Goal: Navigation & Orientation: Find specific page/section

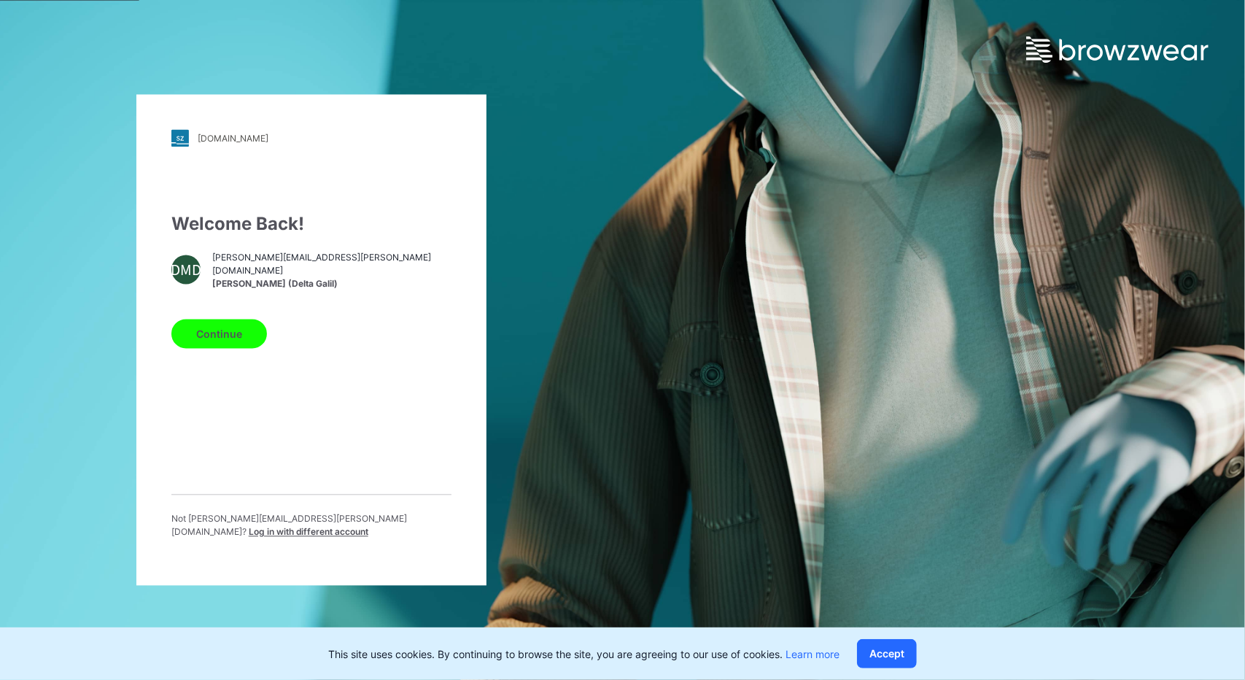
click at [209, 328] on button "Continue" at bounding box center [219, 333] width 96 height 29
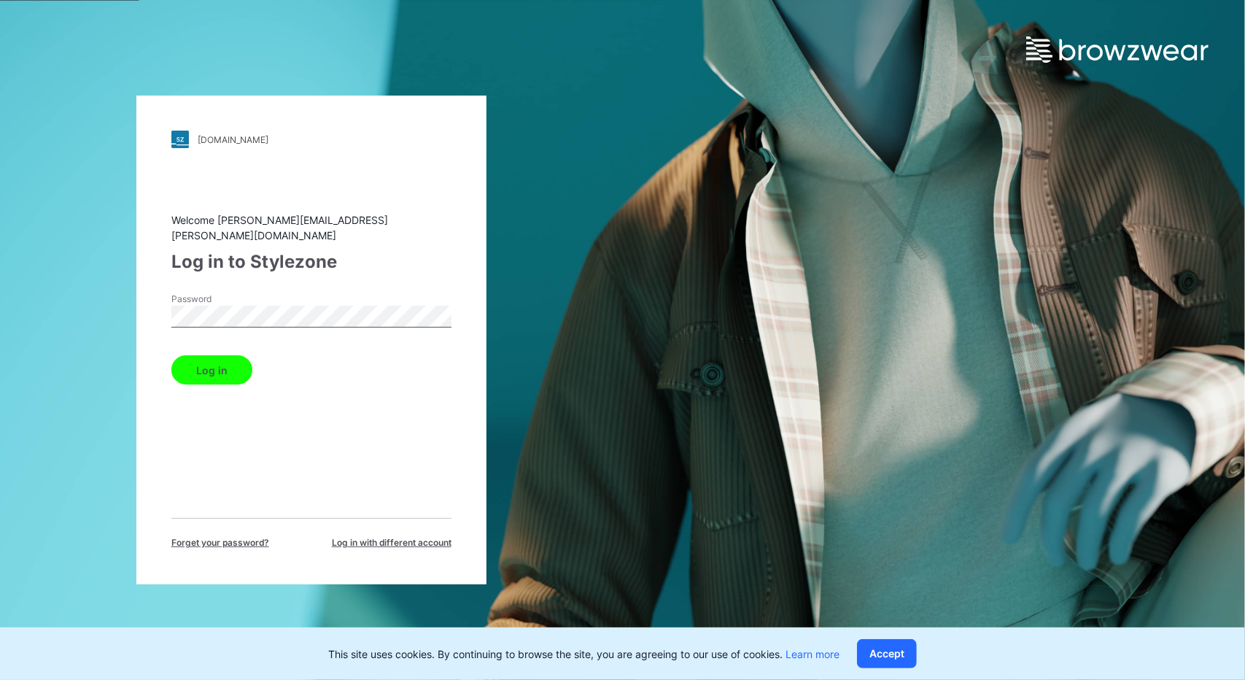
click at [213, 362] on button "Log in" at bounding box center [211, 369] width 81 height 29
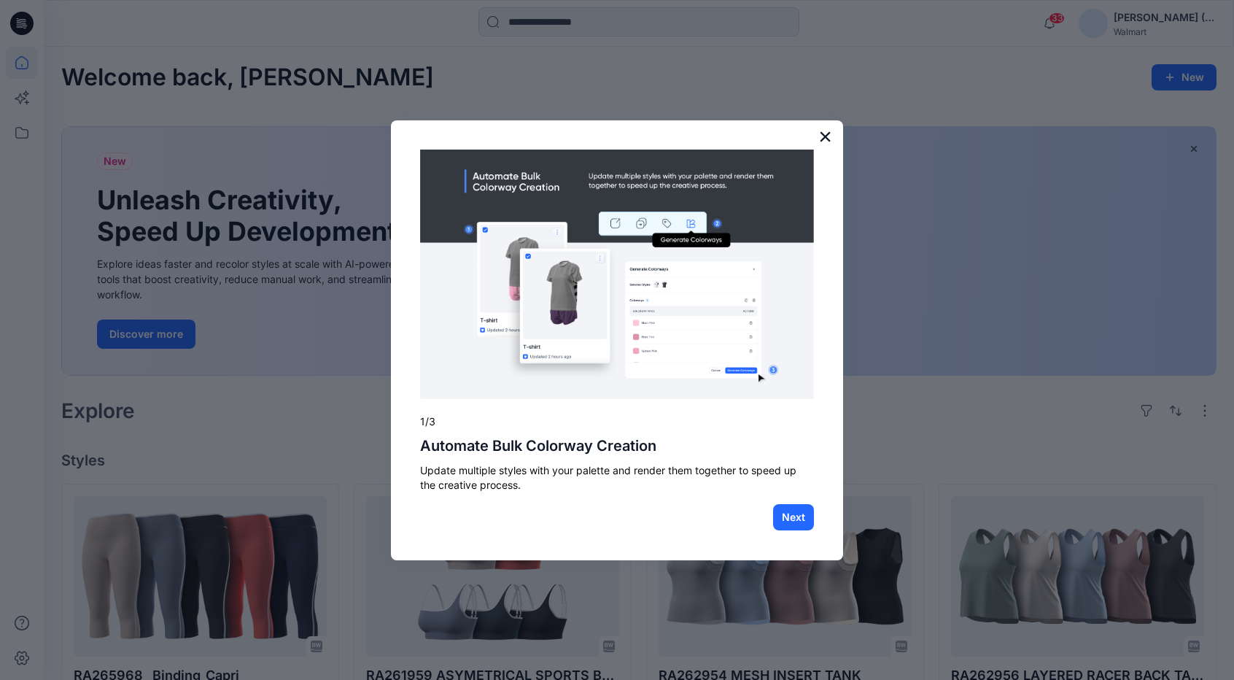
click at [823, 132] on button "×" at bounding box center [825, 136] width 14 height 23
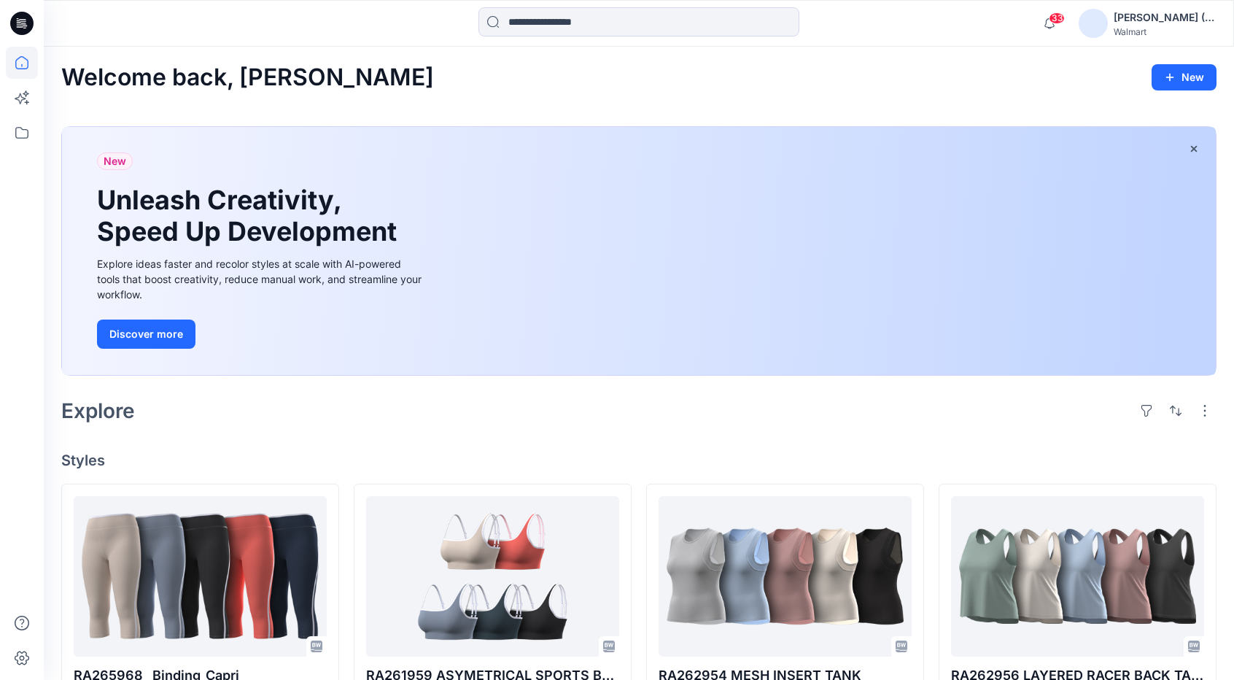
click at [554, 76] on div "Welcome back, [PERSON_NAME] New" at bounding box center [638, 77] width 1155 height 27
click at [23, 55] on icon at bounding box center [22, 63] width 32 height 32
click at [20, 62] on icon at bounding box center [22, 63] width 32 height 32
click at [15, 139] on icon at bounding box center [22, 133] width 32 height 32
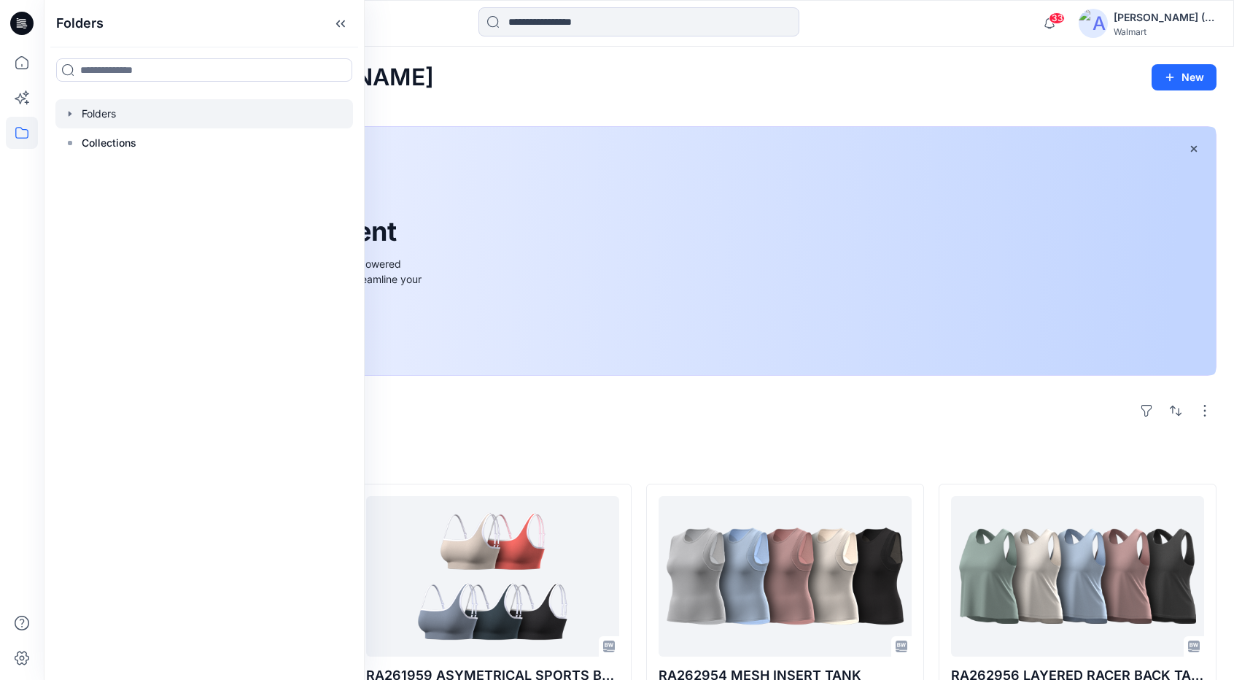
click at [128, 114] on div at bounding box center [204, 113] width 298 height 29
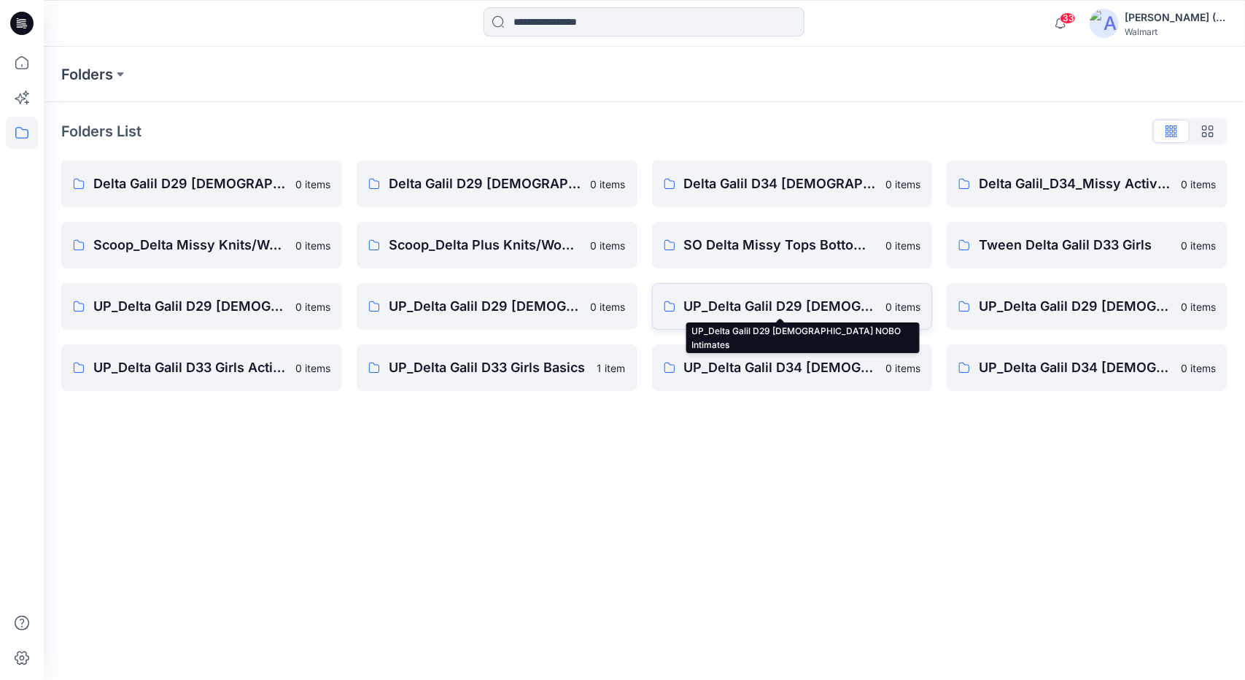
click at [804, 304] on p "UP_Delta Galil D29 [DEMOGRAPHIC_DATA] NOBO Intimates" at bounding box center [780, 306] width 193 height 20
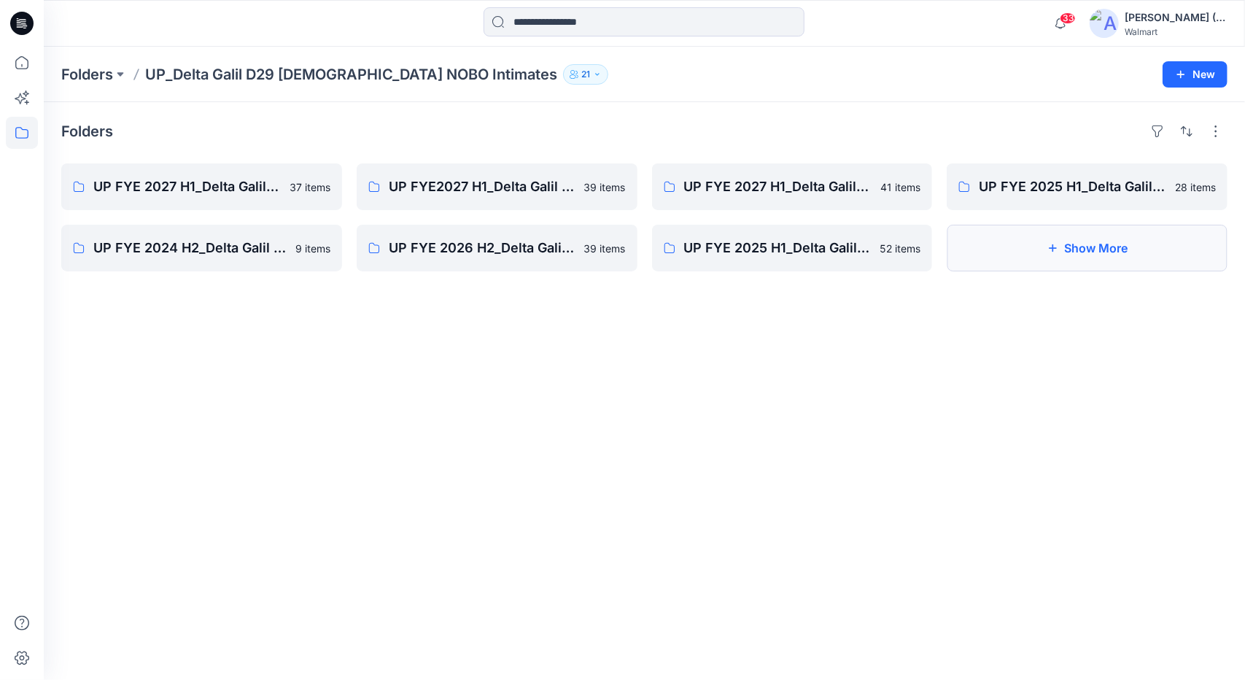
click at [1033, 250] on button "Show More" at bounding box center [1087, 248] width 281 height 47
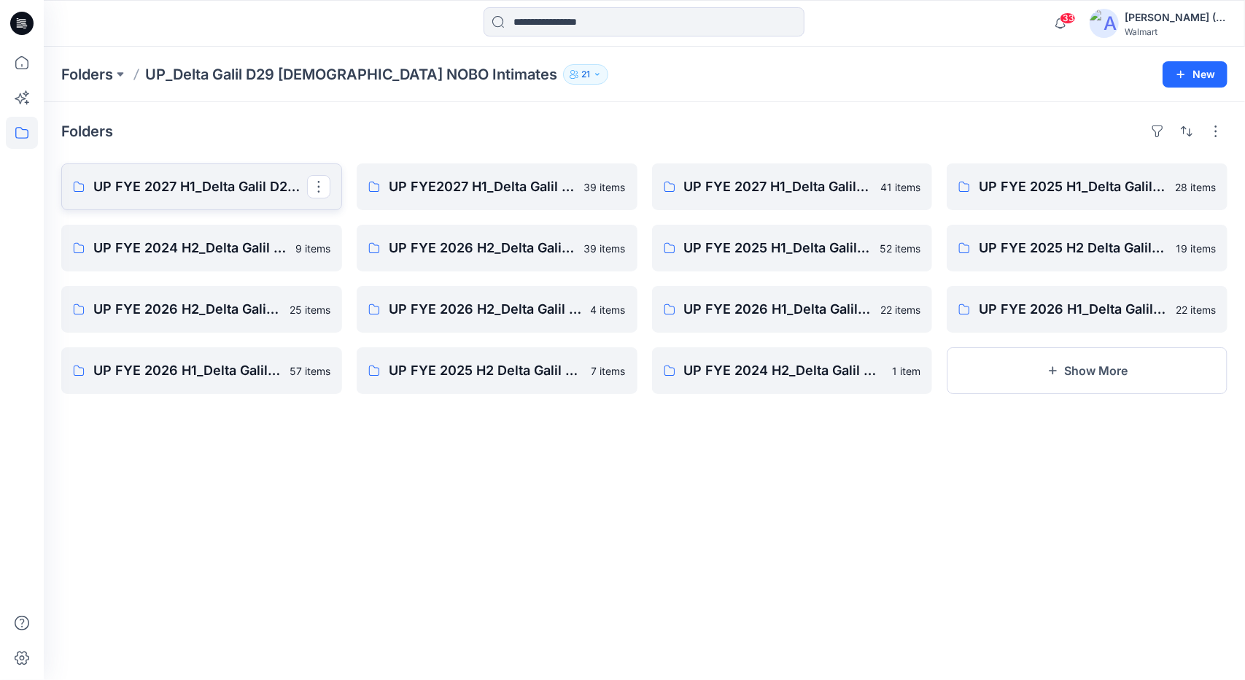
click at [245, 179] on p "UP FYE 2027 H1_Delta Galil D29 [DEMOGRAPHIC_DATA] NOBO Wall" at bounding box center [200, 186] width 214 height 20
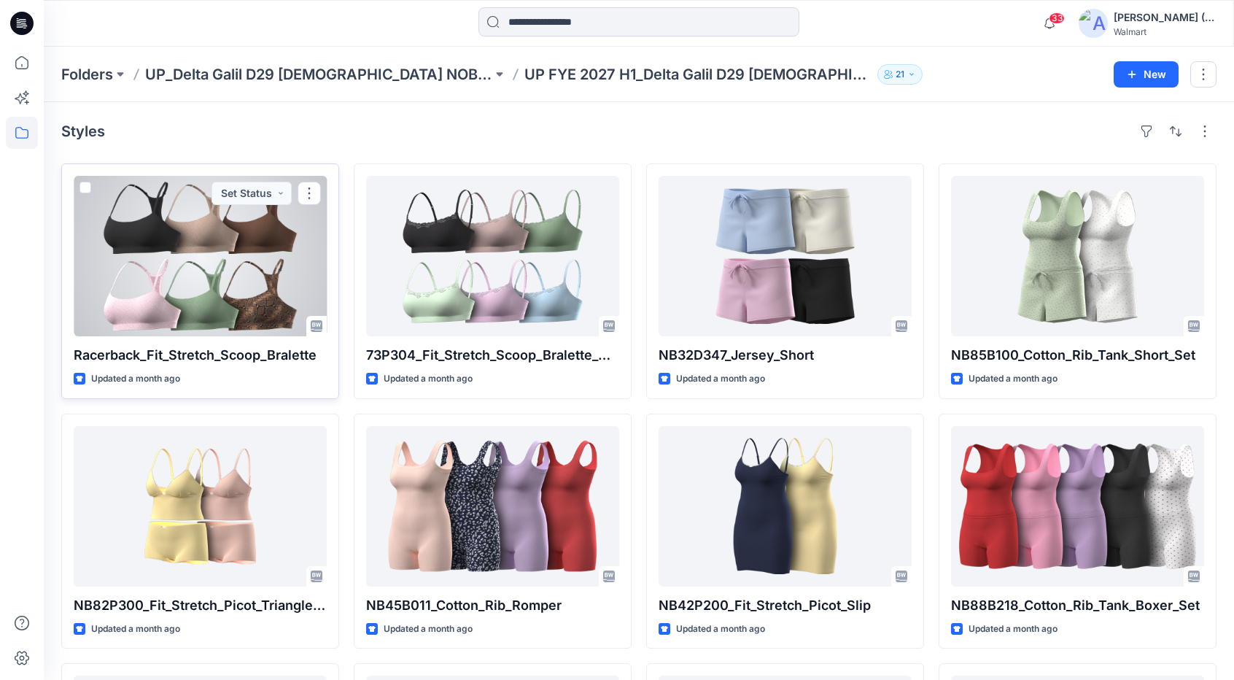
click at [200, 275] on div at bounding box center [200, 256] width 253 height 160
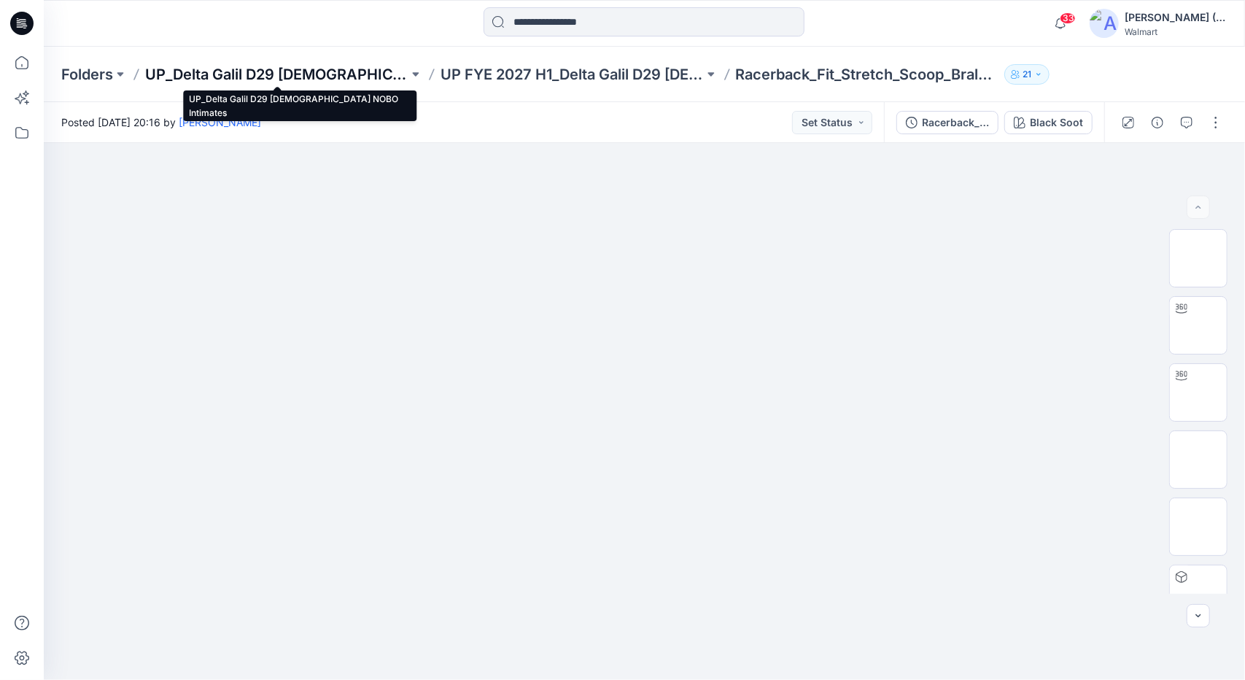
click at [247, 75] on p "UP_Delta Galil D29 [DEMOGRAPHIC_DATA] NOBO Intimates" at bounding box center [276, 74] width 263 height 20
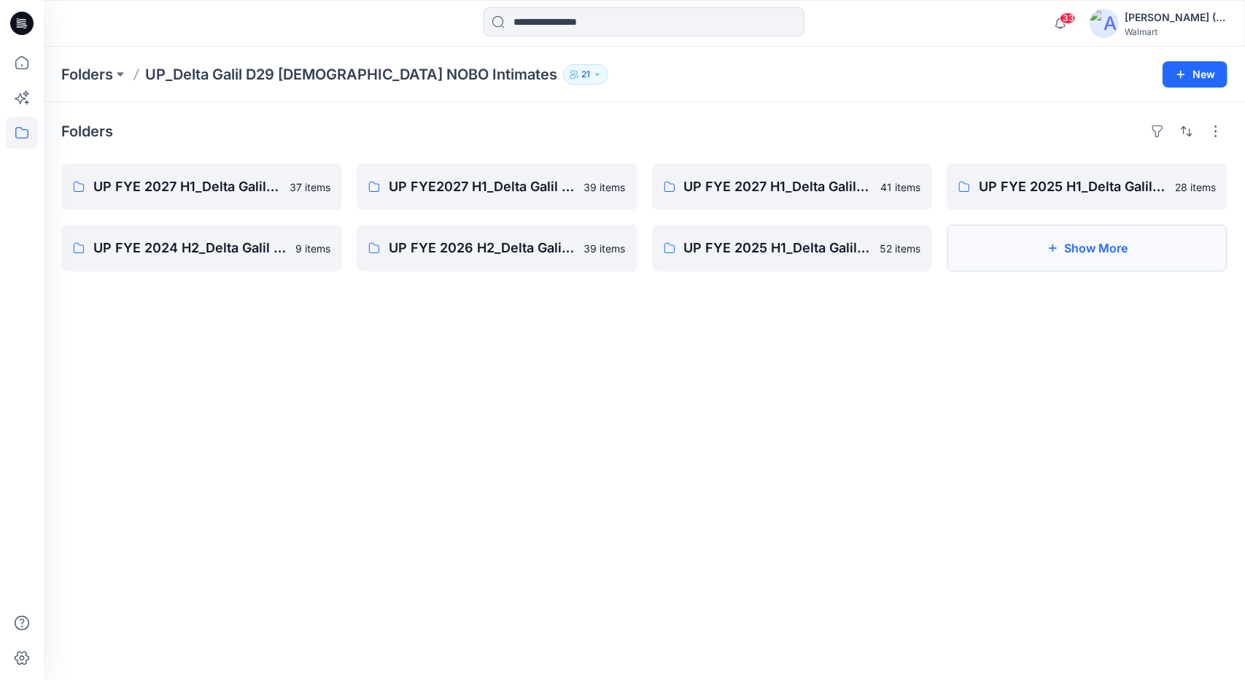
click at [1083, 247] on button "Show More" at bounding box center [1087, 248] width 281 height 47
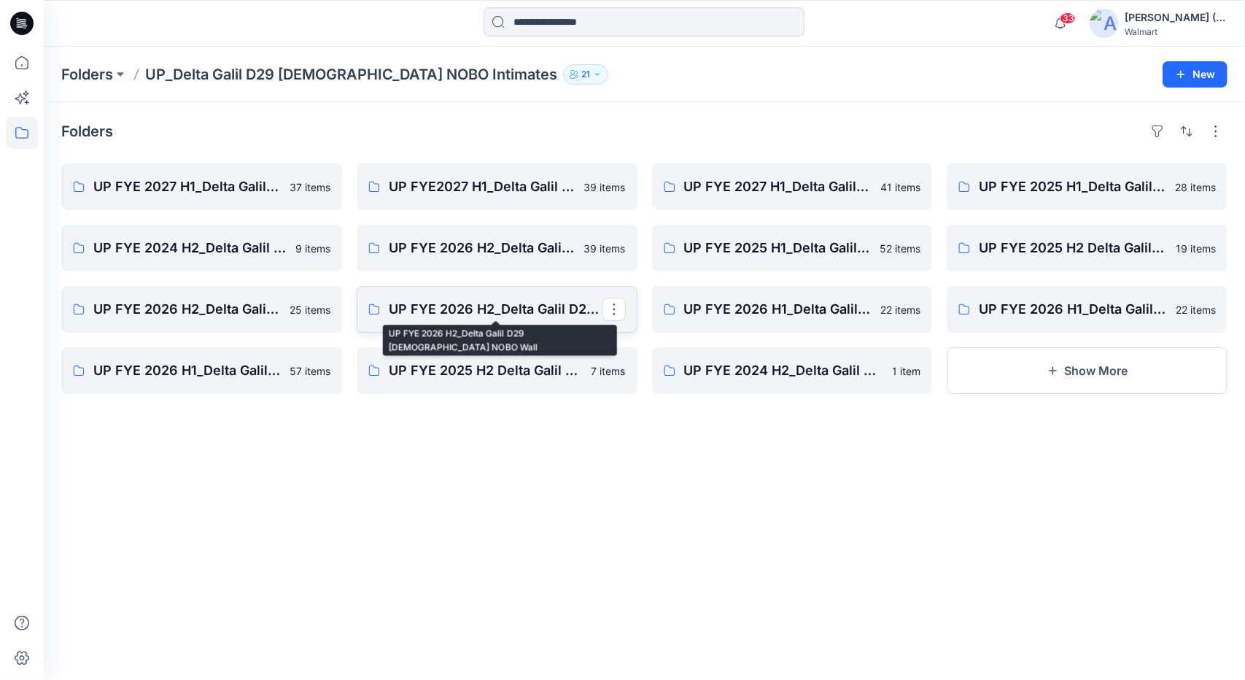
click at [502, 311] on p "UP FYE 2026 H2_Delta Galil D29 [DEMOGRAPHIC_DATA] NOBO Wall" at bounding box center [496, 309] width 214 height 20
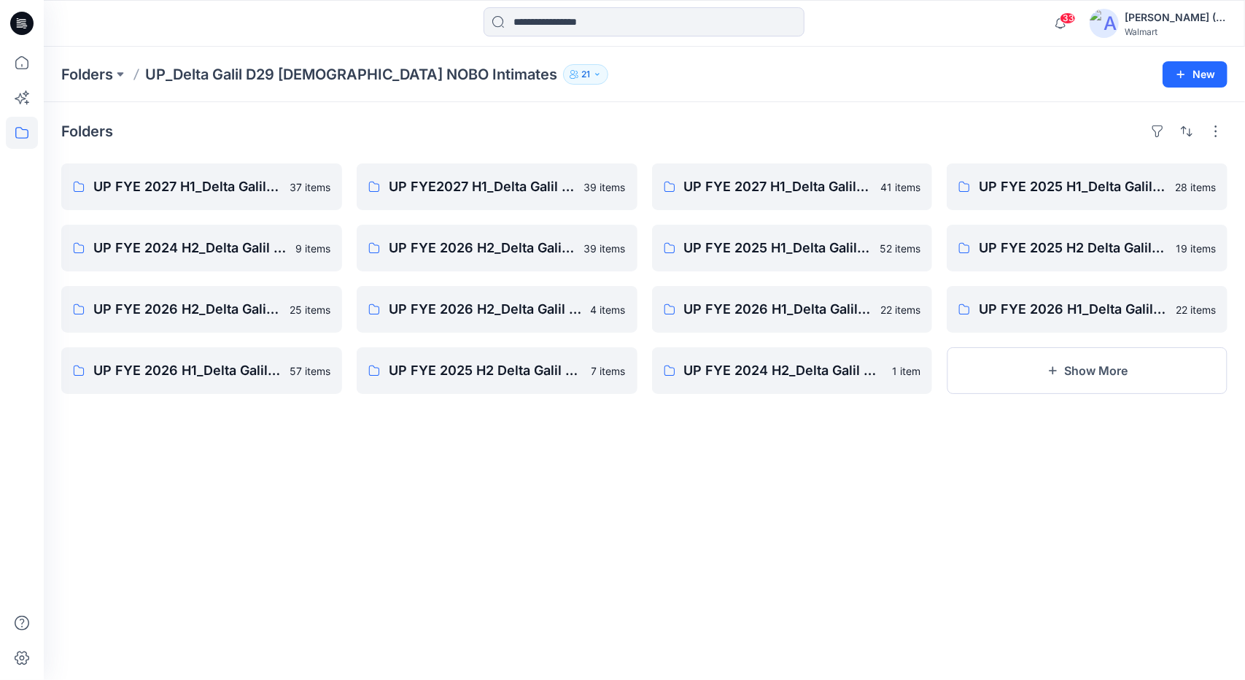
click at [619, 526] on div "Folders UP FYE 2027 H1_Delta Galil D29 [DEMOGRAPHIC_DATA] NOBO Wall 37 items UP…" at bounding box center [644, 391] width 1201 height 578
click at [532, 486] on div "Folders UP FYE 2027 H1_Delta Galil D29 [DEMOGRAPHIC_DATA] NOBO Wall 37 items UP…" at bounding box center [644, 391] width 1201 height 578
click at [235, 193] on p "UP FYE 2027 H1_Delta Galil D29 [DEMOGRAPHIC_DATA] NOBO Wall" at bounding box center [200, 186] width 214 height 20
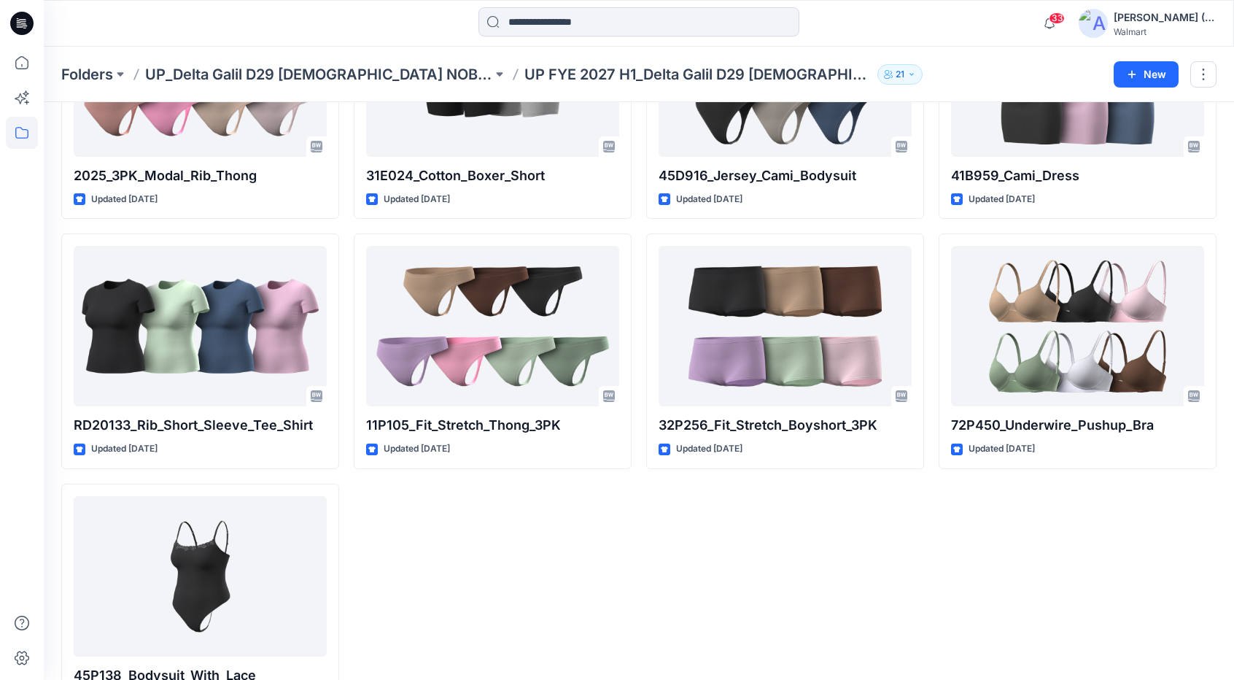
scroll to position [1979, 0]
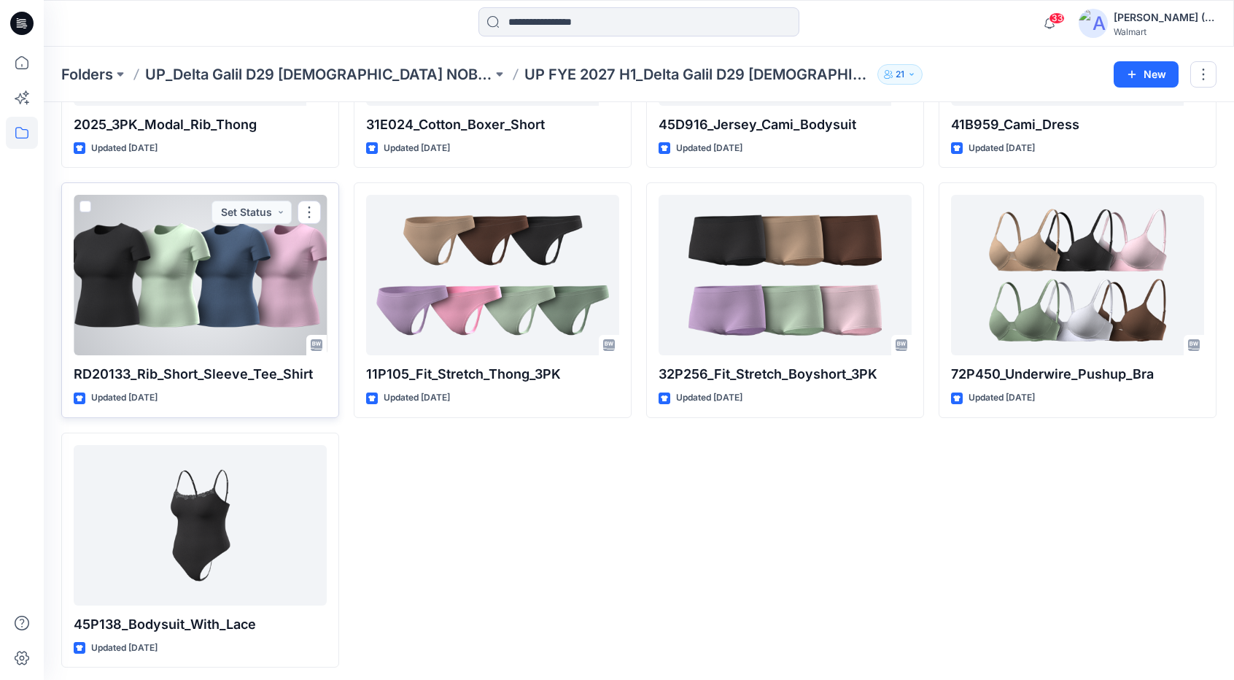
click at [226, 271] on div at bounding box center [200, 275] width 253 height 160
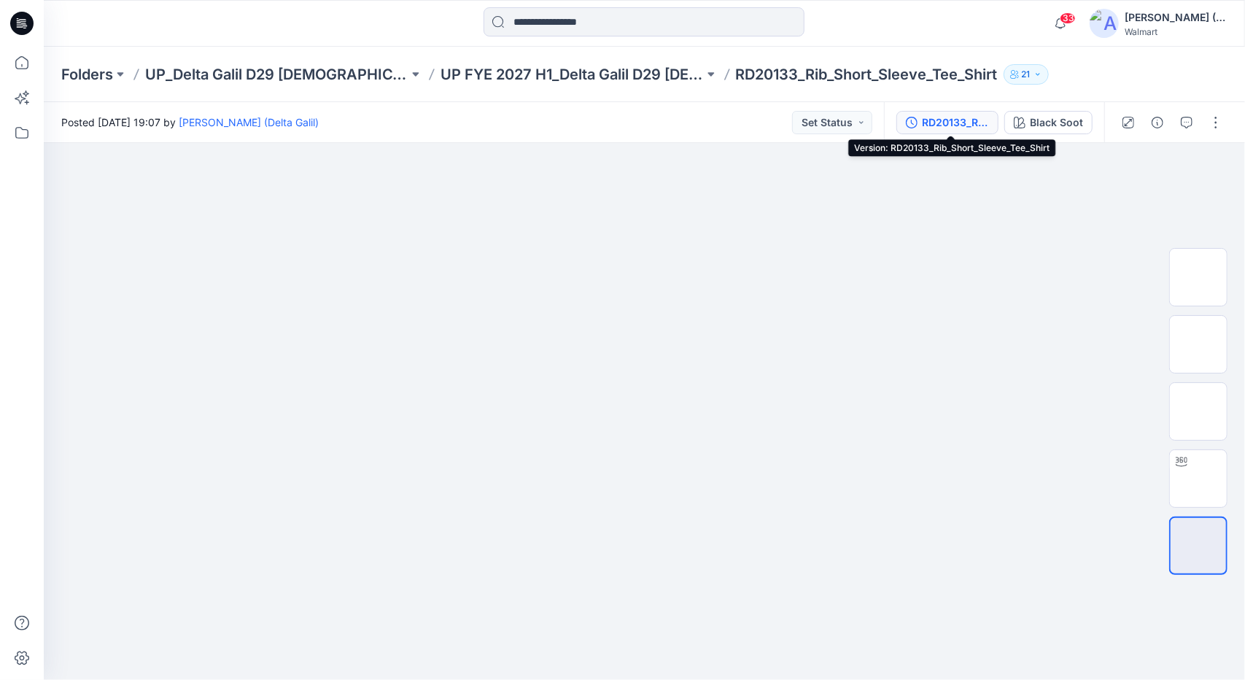
click at [964, 125] on div "RD20133_Rib_Short_Sleeve_Tee_Shirt" at bounding box center [955, 122] width 67 height 16
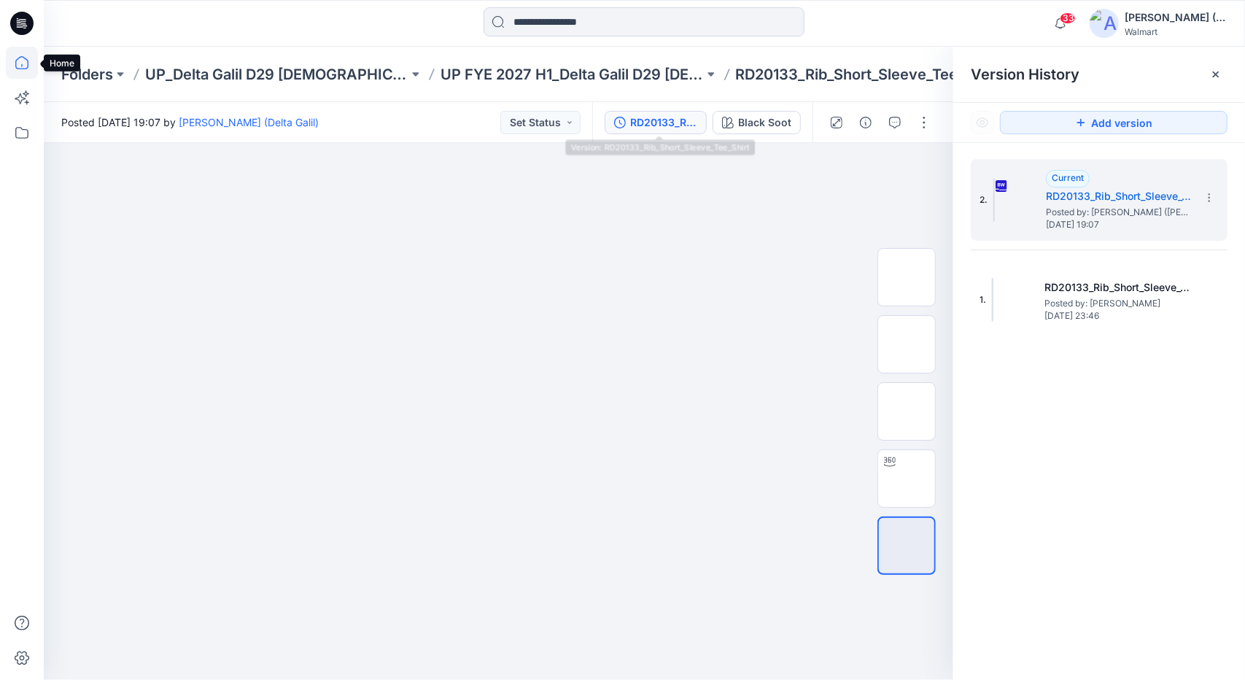
click at [14, 59] on icon at bounding box center [22, 63] width 32 height 32
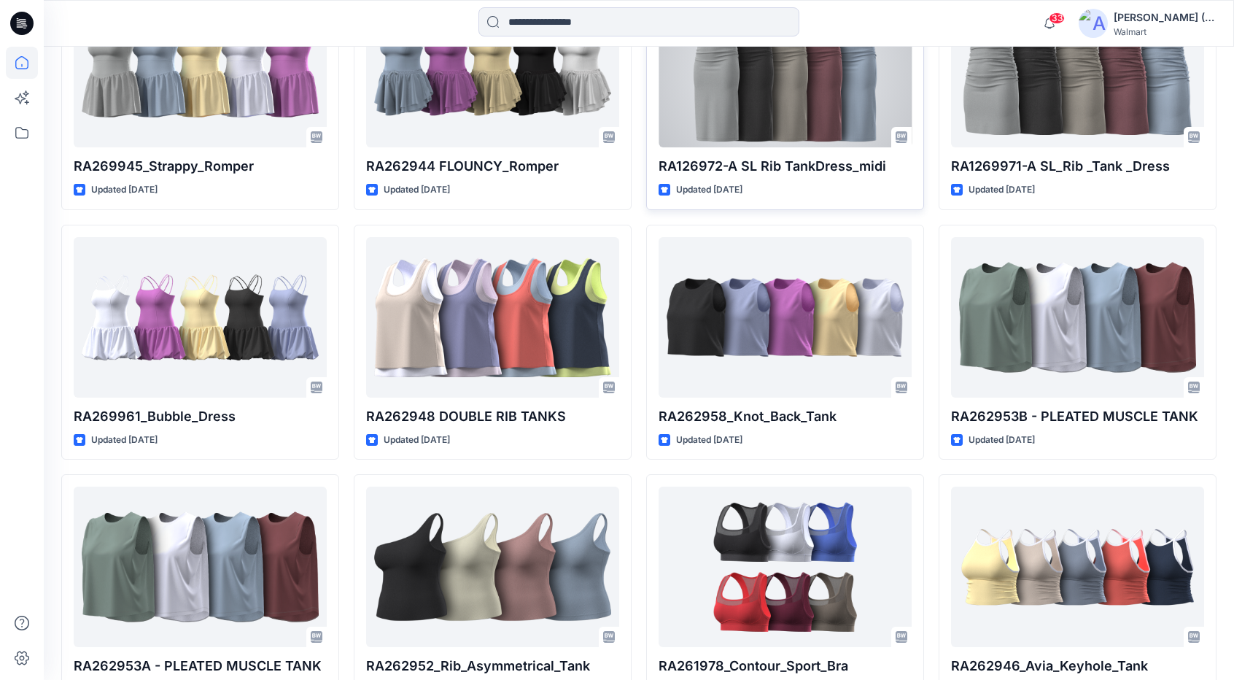
scroll to position [825, 0]
